Goal: Information Seeking & Learning: Learn about a topic

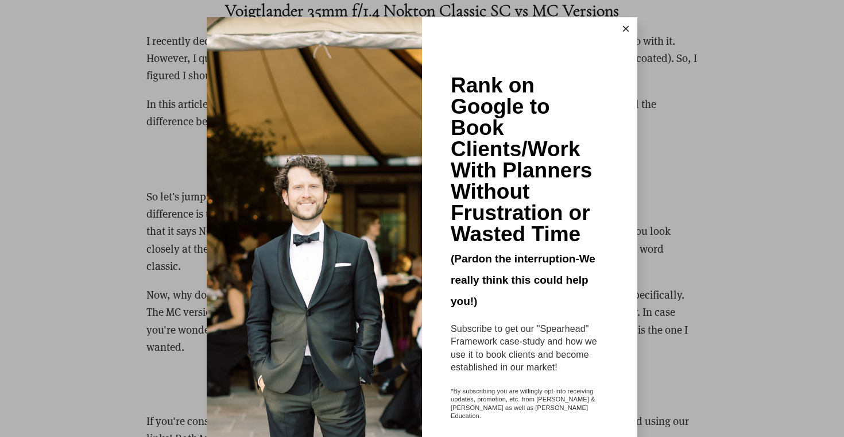
scroll to position [1369, 0]
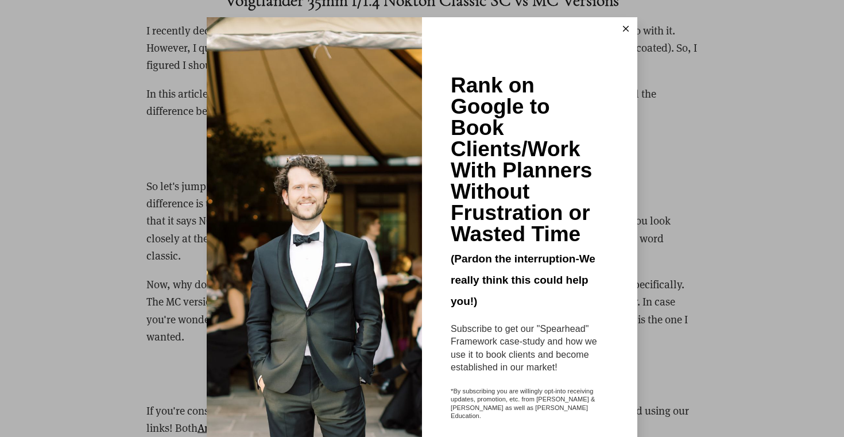
click at [626, 28] on icon at bounding box center [626, 29] width 6 height 6
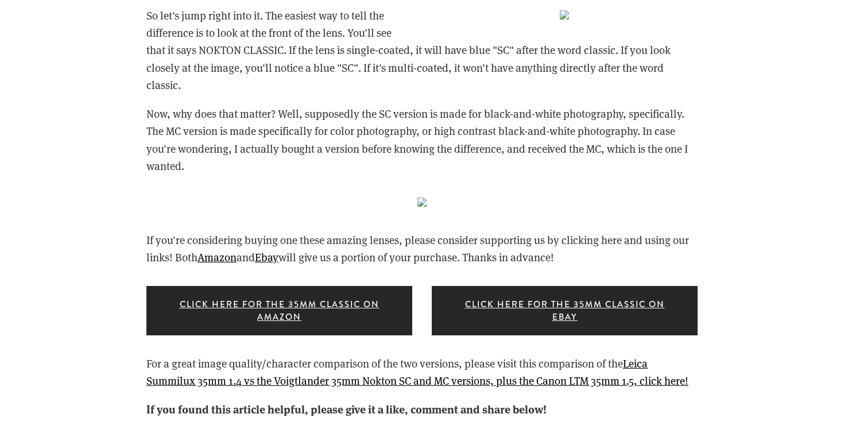
scroll to position [1505, 0]
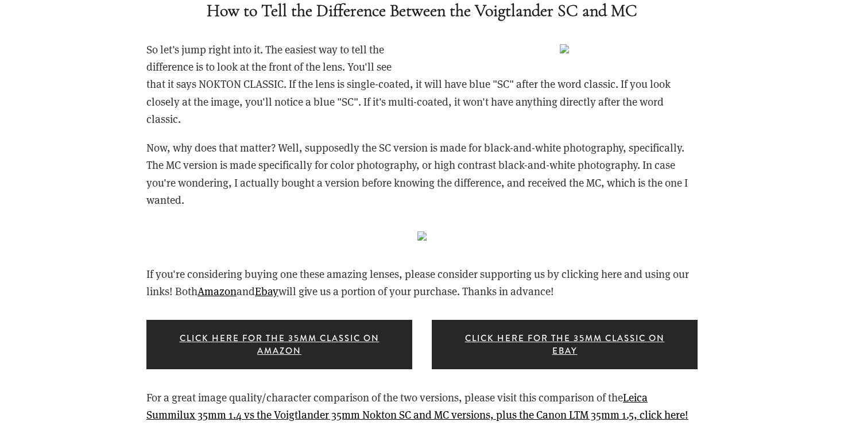
click at [417, 231] on img at bounding box center [421, 235] width 9 height 9
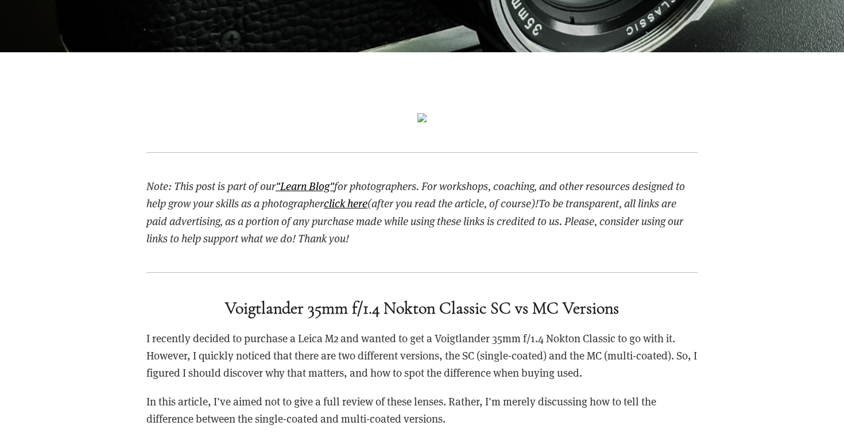
scroll to position [1062, 0]
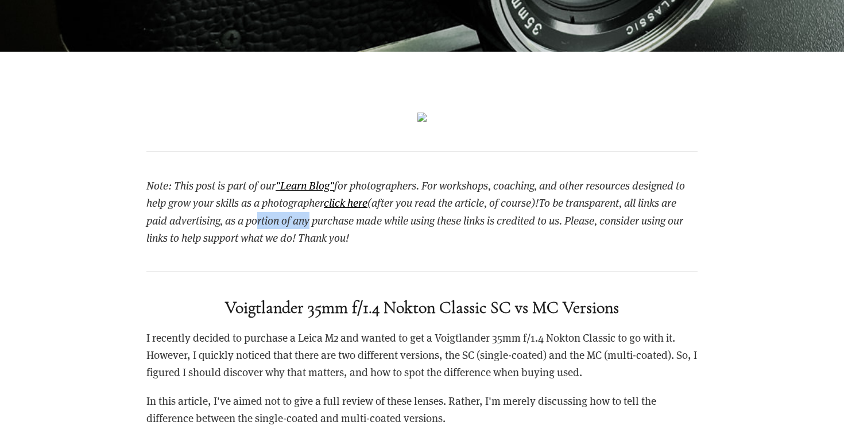
drag, startPoint x: 261, startPoint y: 211, endPoint x: 312, endPoint y: 214, distance: 51.2
click at [312, 214] on p "Note: This post is part of our "Learn Blog" for photographers. For workshops, c…" at bounding box center [421, 212] width 551 height 70
click at [312, 214] on em "To be transparent, all links are paid advertising, as a portion of any purchase…" at bounding box center [414, 219] width 537 height 49
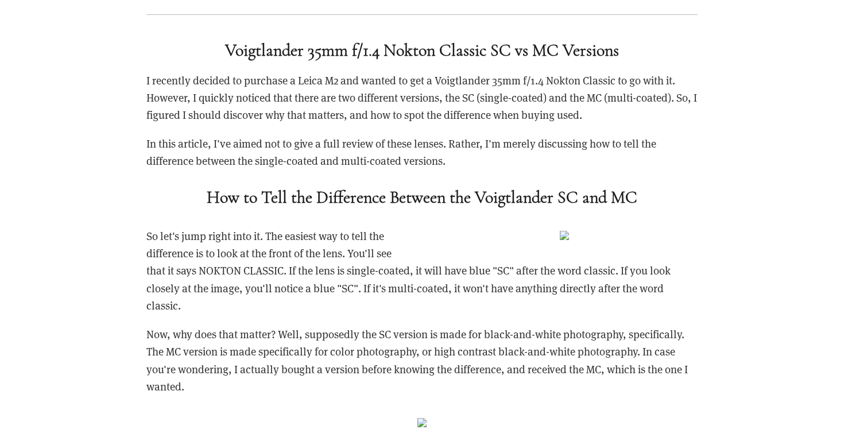
scroll to position [1325, 0]
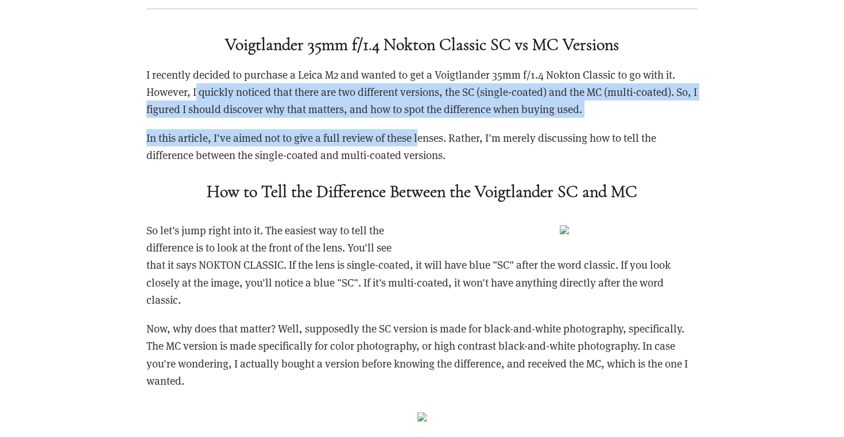
drag, startPoint x: 231, startPoint y: 94, endPoint x: 421, endPoint y: 133, distance: 193.5
click at [421, 133] on div "Voigtlander 35mm f/1.4 Nokton Classic SC vs MC Versions I recently decided to p…" at bounding box center [421, 118] width 551 height 168
click at [404, 119] on div "Voigtlander 35mm f/1.4 Nokton Classic SC vs MC Versions I recently decided to p…" at bounding box center [421, 118] width 551 height 168
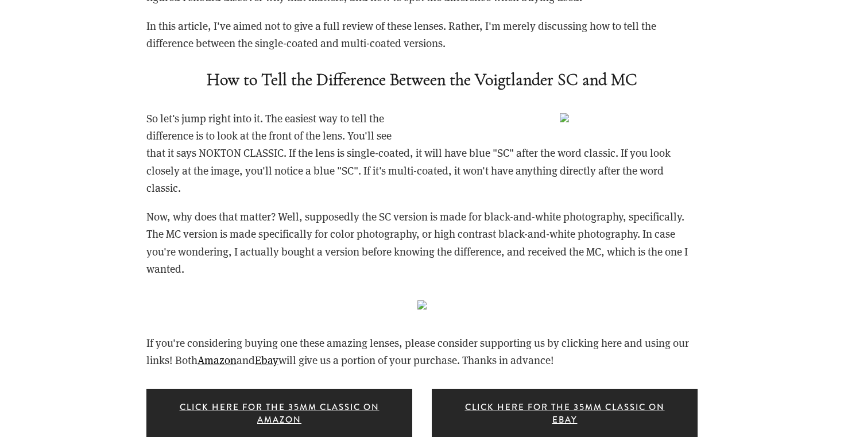
scroll to position [1492, 0]
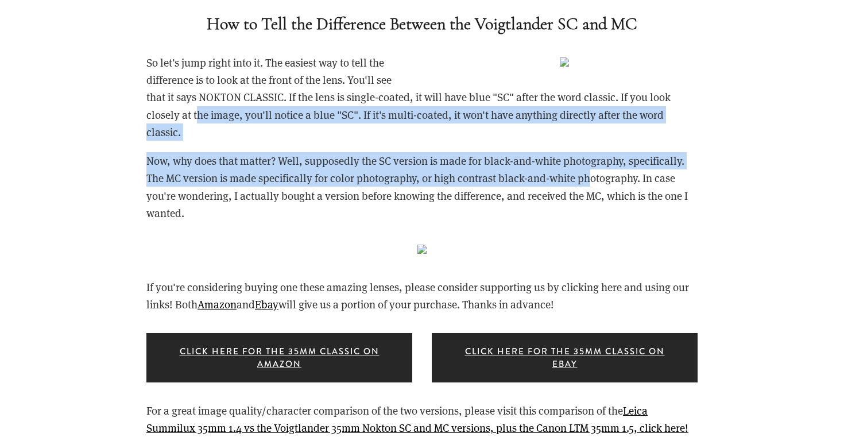
drag, startPoint x: 199, startPoint y: 113, endPoint x: 598, endPoint y: 176, distance: 404.3
click at [590, 177] on div "So let's jump right into it. The easiest way to tell the difference is to look …" at bounding box center [421, 138] width 551 height 168
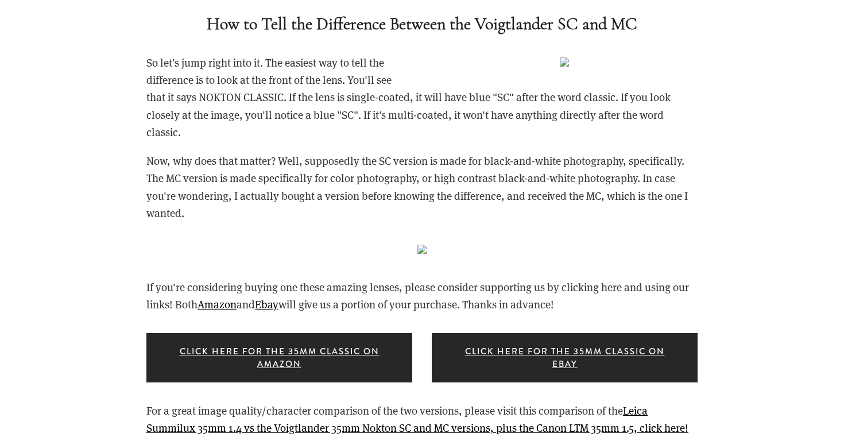
click at [599, 176] on p "Now, why does that matter? Well, supposedly the SC version is made for black-an…" at bounding box center [421, 187] width 551 height 70
drag, startPoint x: 197, startPoint y: 175, endPoint x: 241, endPoint y: 178, distance: 44.3
click at [241, 178] on p "Now, why does that matter? Well, supposedly the SC version is made for black-an…" at bounding box center [421, 187] width 551 height 70
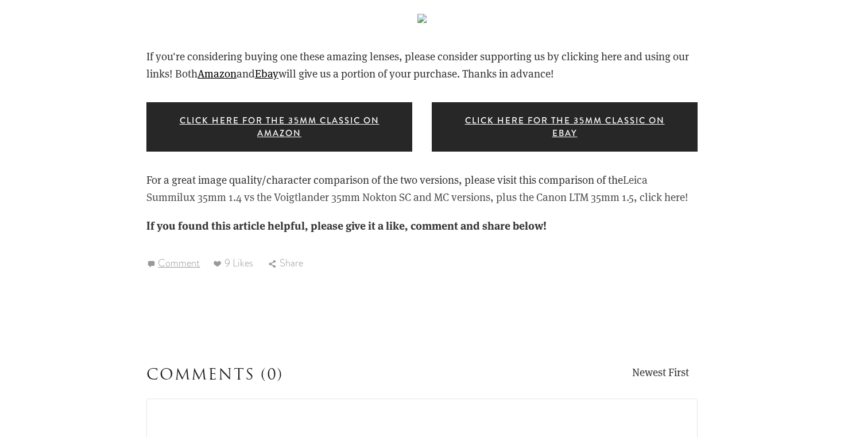
scroll to position [1725, 0]
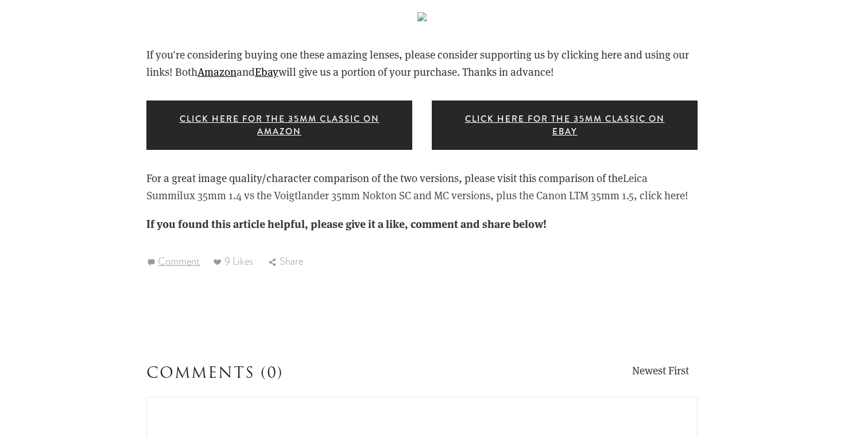
click at [495, 194] on link "Leica Summilux 35mm 1.4 vs the Voigtlander 35mm Nokton SC and MC versions, plus…" at bounding box center [417, 186] width 542 height 32
